Goal: Information Seeking & Learning: Check status

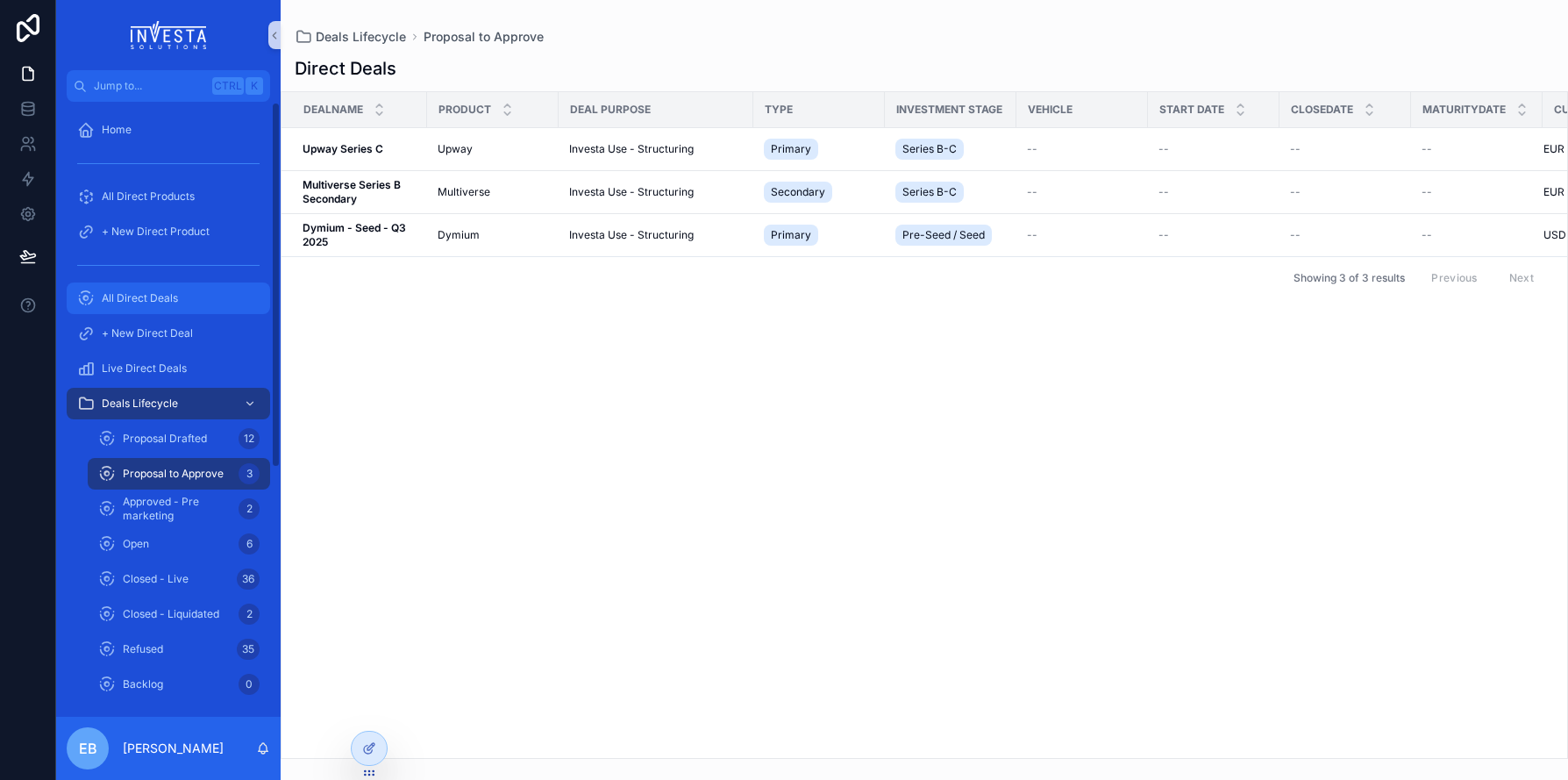
click at [161, 297] on span "All Direct Deals" at bounding box center [140, 298] width 76 height 14
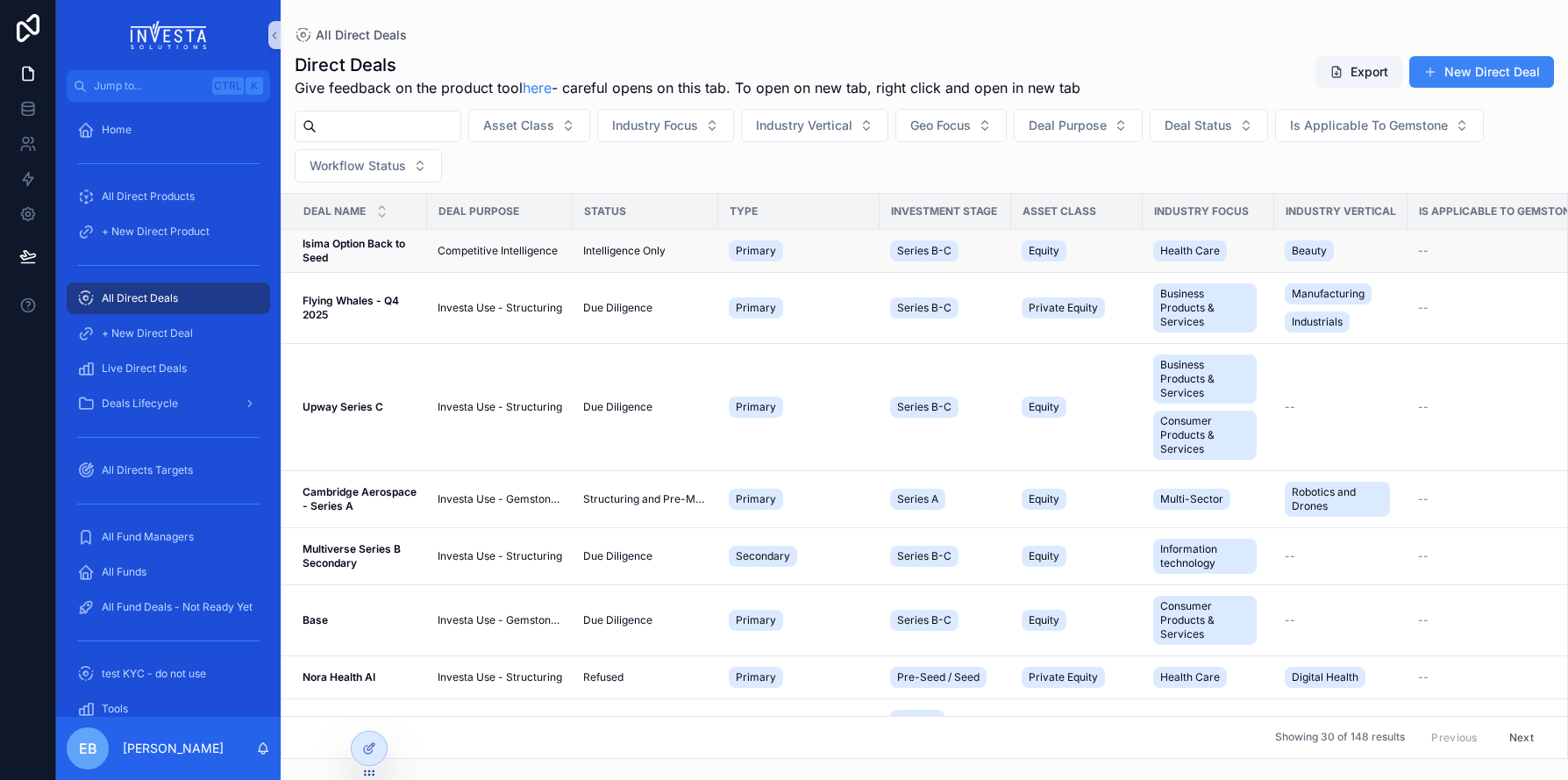
click at [354, 242] on strong "Isima Option Back to Seed" at bounding box center [355, 250] width 106 height 27
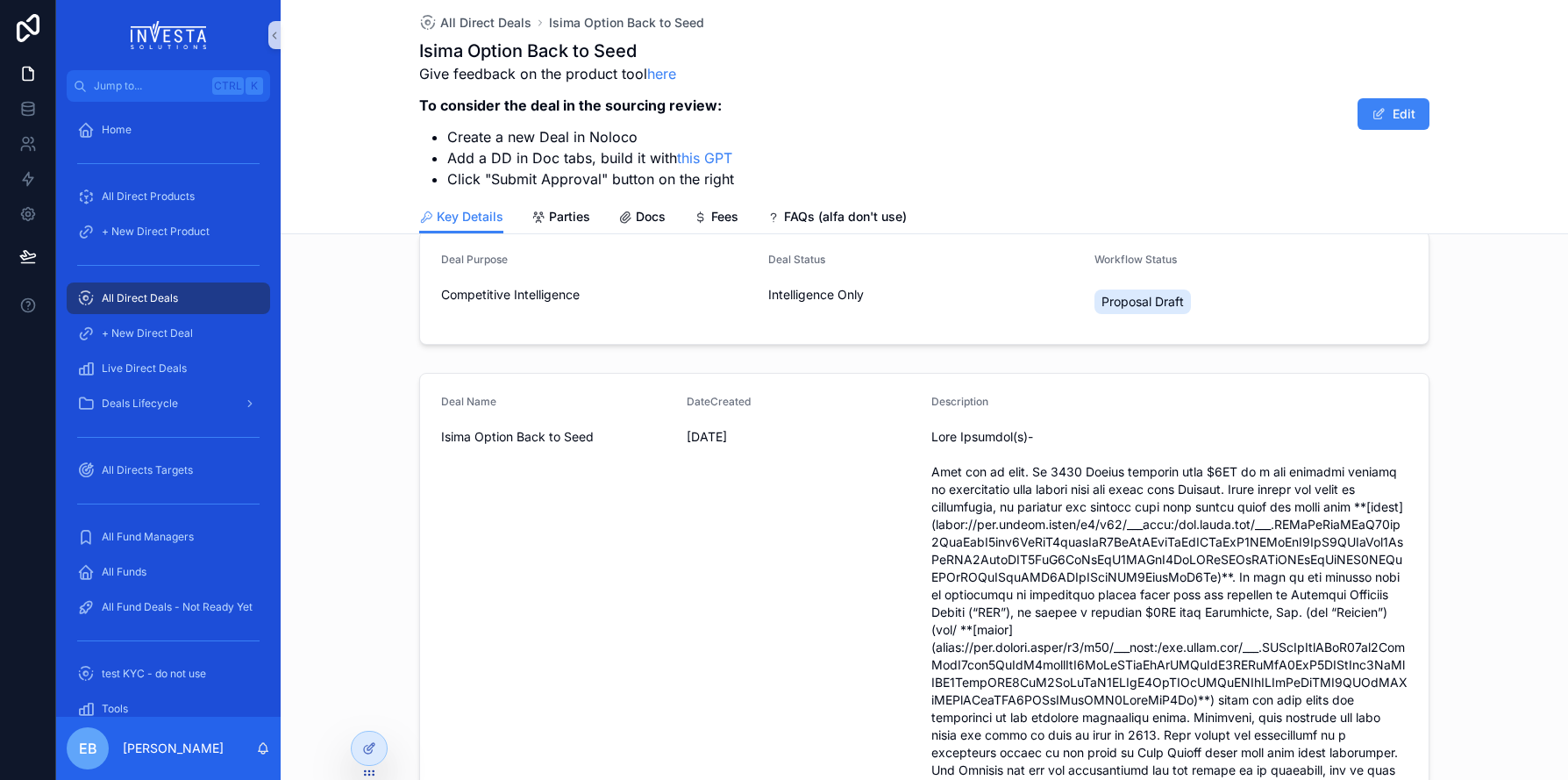
scroll to position [19, 0]
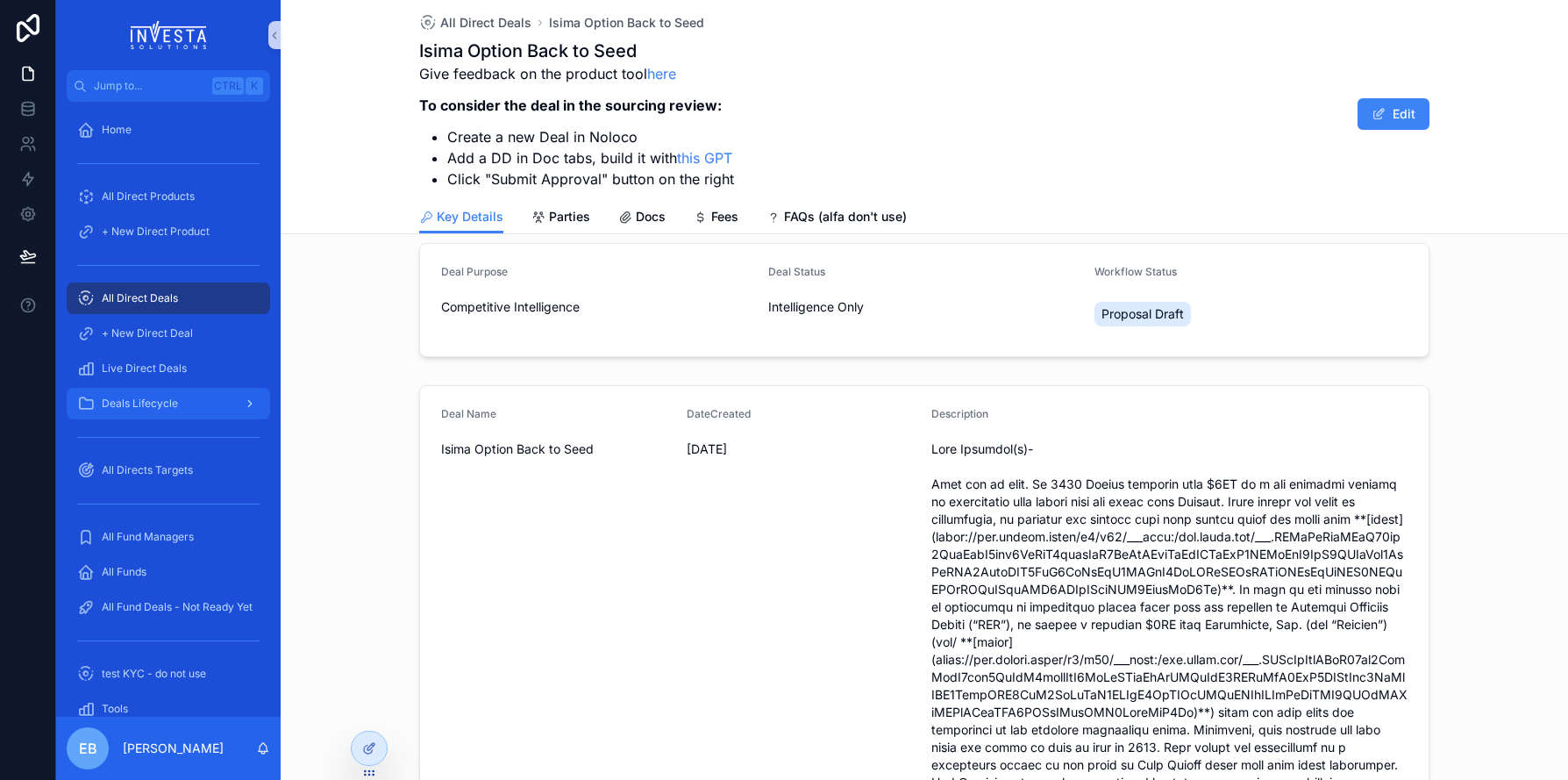
click at [159, 400] on span "Deals Lifecycle" at bounding box center [140, 403] width 76 height 14
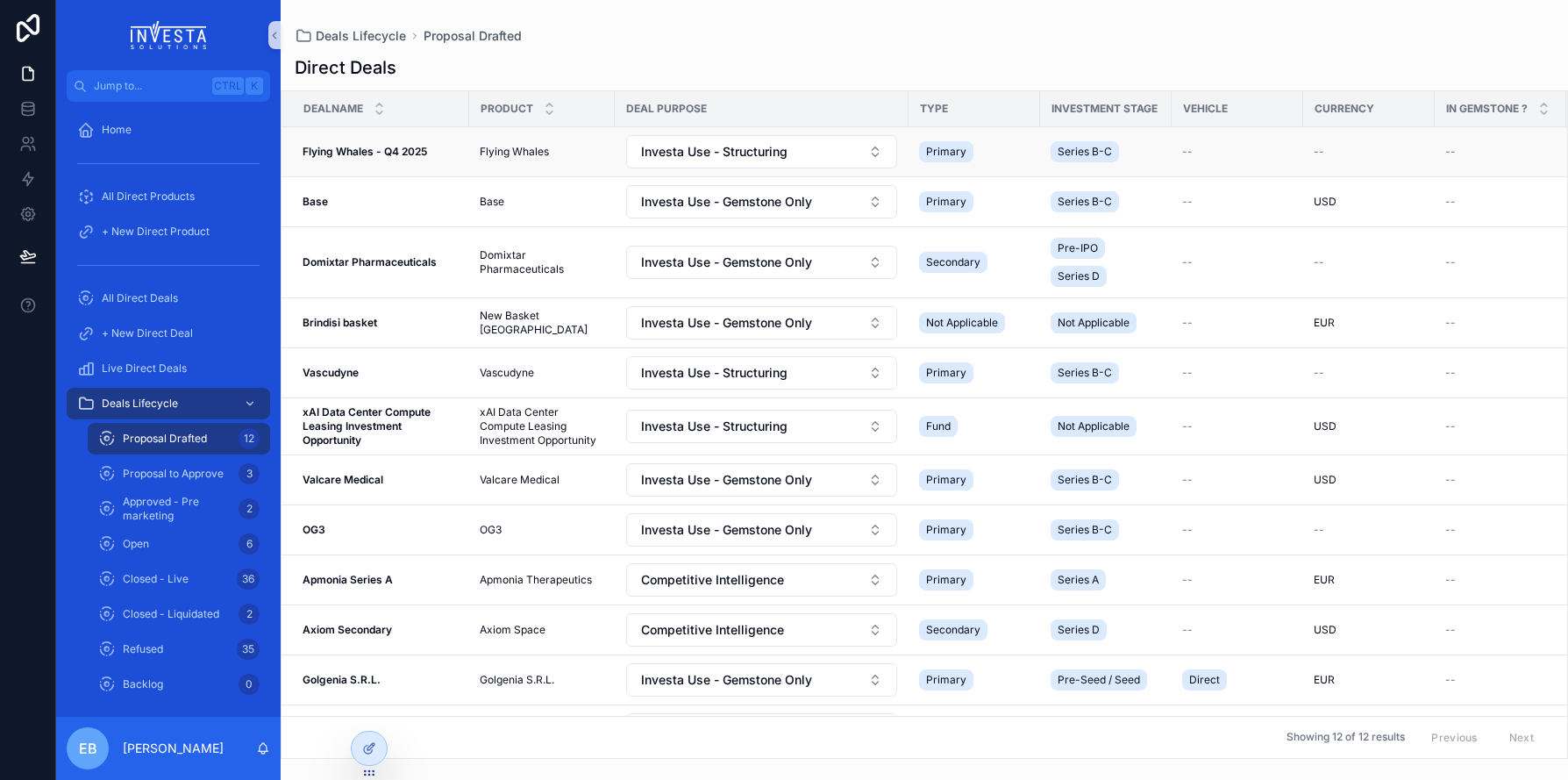
click at [348, 156] on strong "Flying Whales - Q4 2025" at bounding box center [365, 151] width 124 height 13
